Goal: Task Accomplishment & Management: Manage account settings

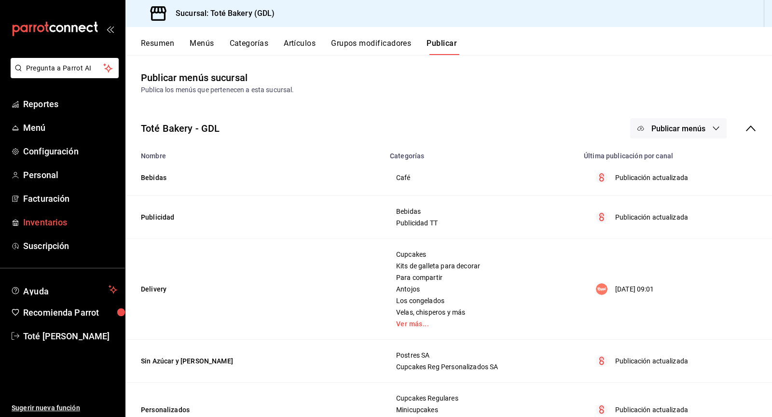
scroll to position [313, 0]
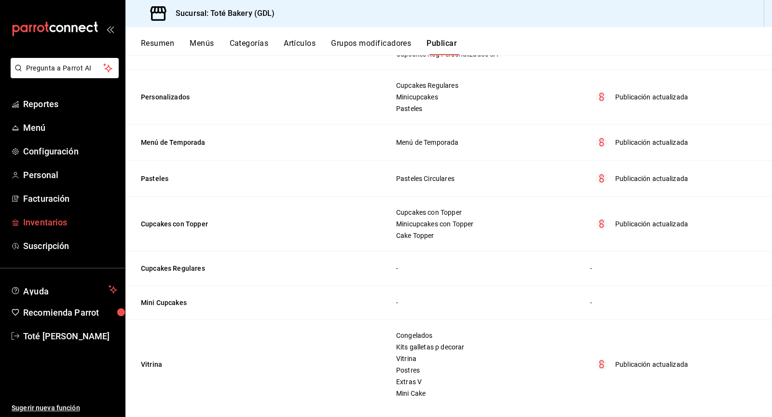
click at [39, 226] on span "Inventarios" at bounding box center [70, 222] width 94 height 13
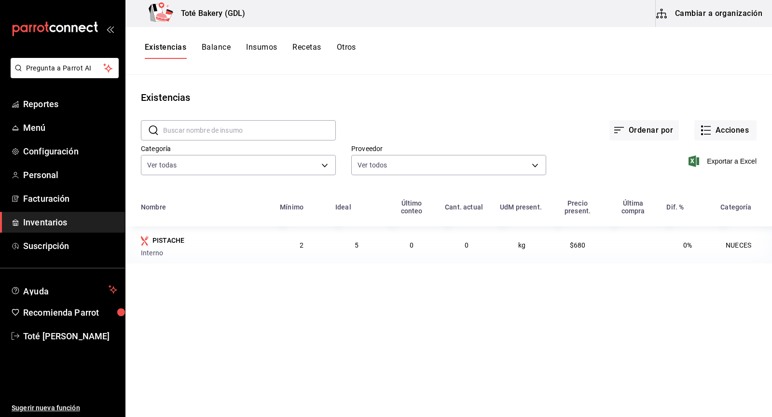
click at [63, 226] on span "Inventarios" at bounding box center [70, 222] width 94 height 13
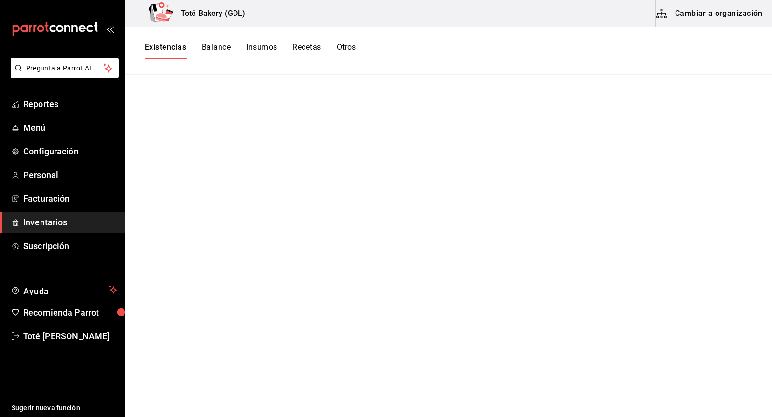
click at [725, 8] on button "Cambiar a organización" at bounding box center [710, 13] width 109 height 27
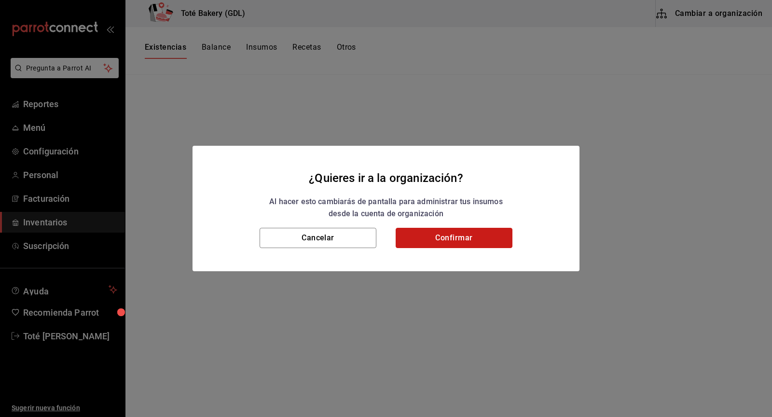
click at [499, 230] on button "Confirmar" at bounding box center [454, 238] width 117 height 20
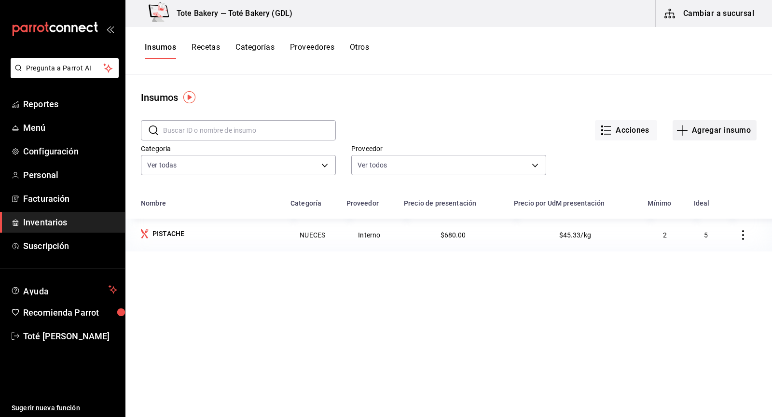
click at [735, 133] on button "Agregar insumo" at bounding box center [715, 130] width 84 height 20
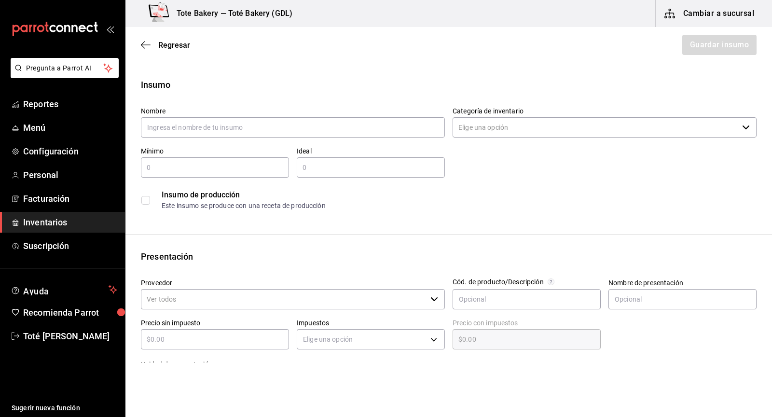
click at [612, 130] on input "Categoría de inventario" at bounding box center [596, 127] width 286 height 20
click at [606, 76] on main "Regresar Guardar insumo Insumo Nombre Categoría de inventario ​ Mínimo ​ Ideal …" at bounding box center [448, 362] width 647 height 671
click at [144, 44] on icon "button" at bounding box center [146, 45] width 10 height 9
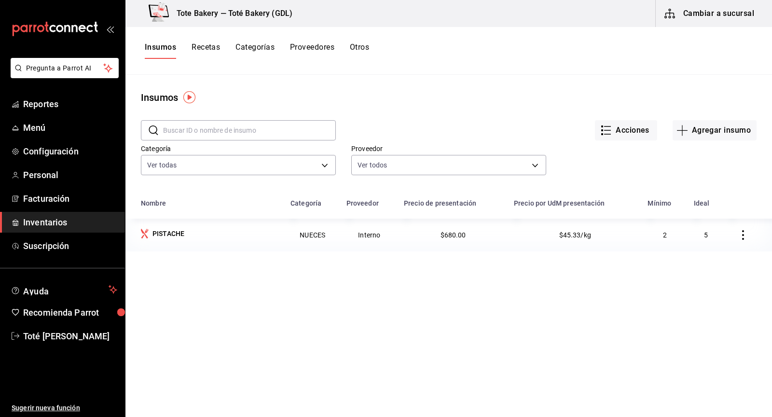
click at [322, 49] on button "Proveedores" at bounding box center [312, 50] width 44 height 16
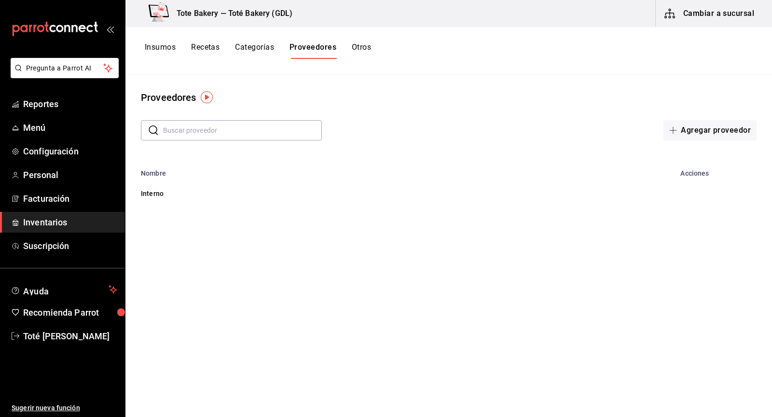
click at [352, 59] on div "Insumos Recetas Categorías Proveedores Otros" at bounding box center [448, 51] width 647 height 48
click at [360, 49] on button "Otros" at bounding box center [361, 50] width 19 height 16
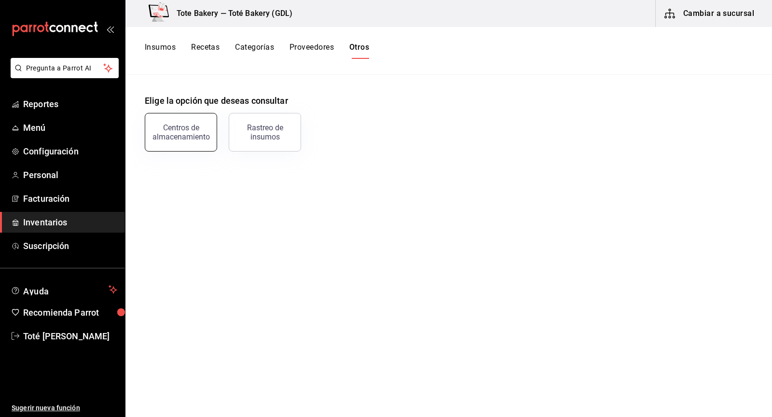
click at [200, 113] on div "Centros de almacenamiento" at bounding box center [175, 126] width 84 height 50
click at [211, 135] on button "Centros de almacenamiento" at bounding box center [181, 132] width 72 height 39
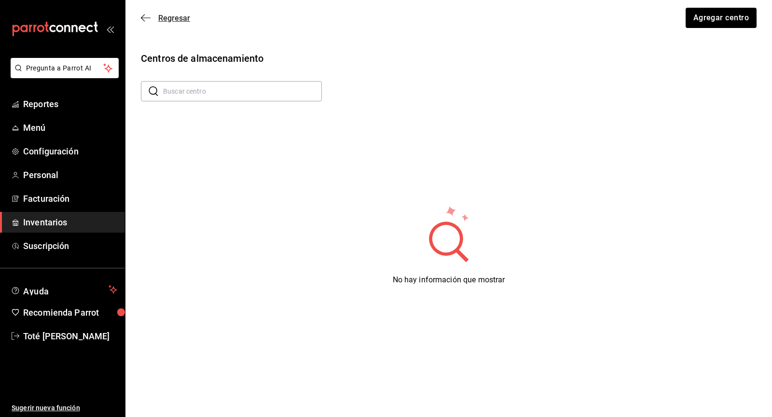
click at [146, 22] on icon "button" at bounding box center [146, 18] width 10 height 9
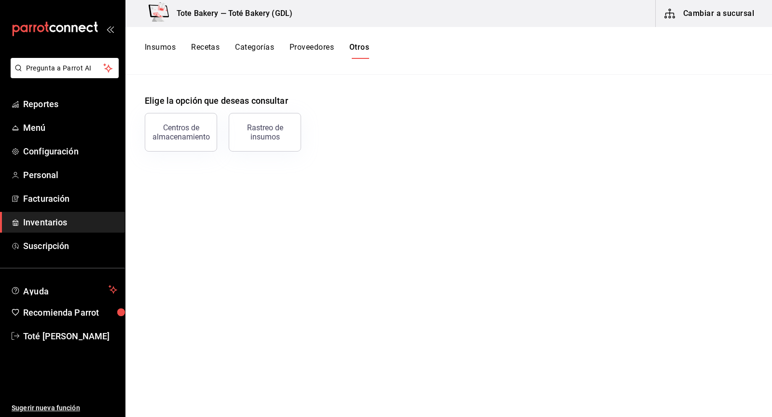
click at [183, 44] on div "Insumos Recetas Categorías Proveedores Otros" at bounding box center [257, 50] width 224 height 16
click at [162, 52] on button "Insumos" at bounding box center [160, 50] width 31 height 16
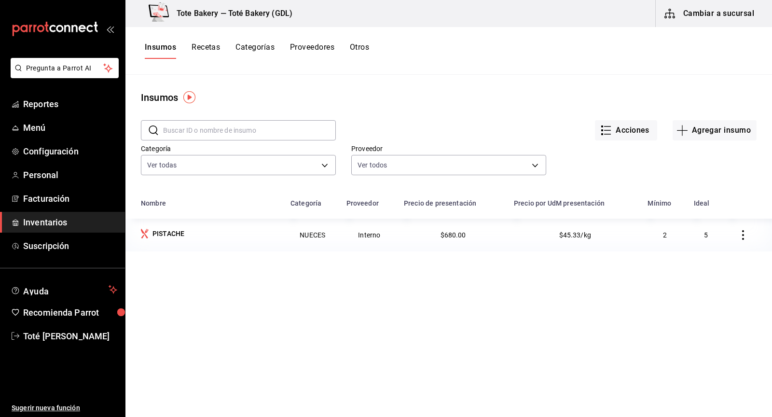
click at [736, 234] on button "button" at bounding box center [743, 234] width 21 height 21
click at [735, 234] on li "Eliminar" at bounding box center [713, 235] width 81 height 27
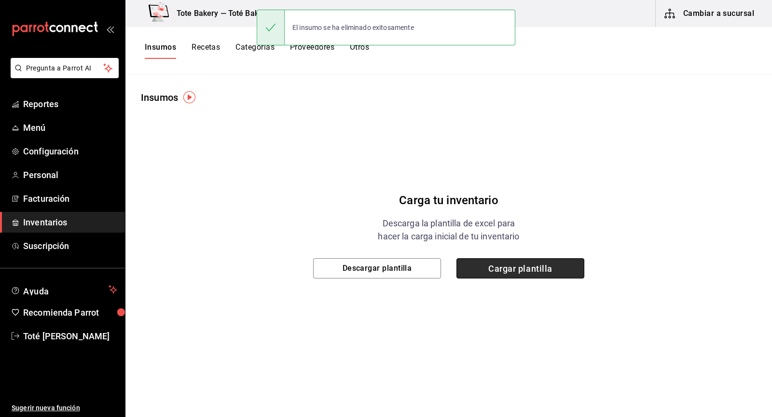
click at [484, 268] on span "Cargar plantilla" at bounding box center [521, 268] width 128 height 20
click at [0, 0] on input "Cargar plantilla" at bounding box center [0, 0] width 0 height 0
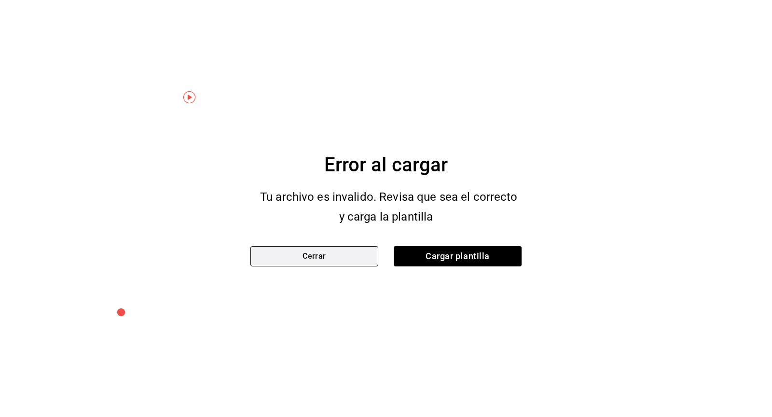
click at [346, 255] on button "Cerrar" at bounding box center [314, 256] width 128 height 20
